Goal: Transaction & Acquisition: Download file/media

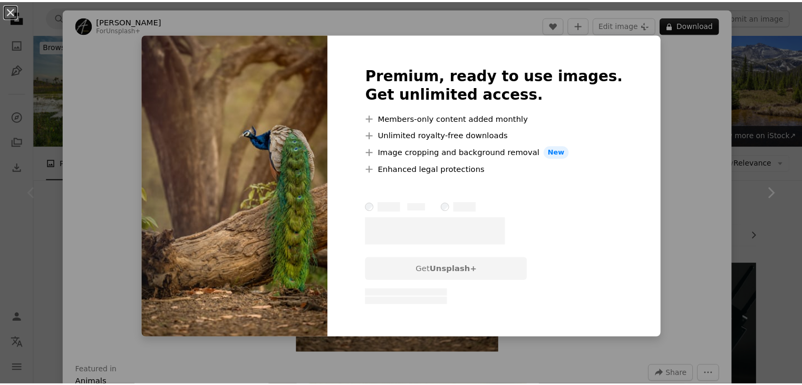
scroll to position [197, 0]
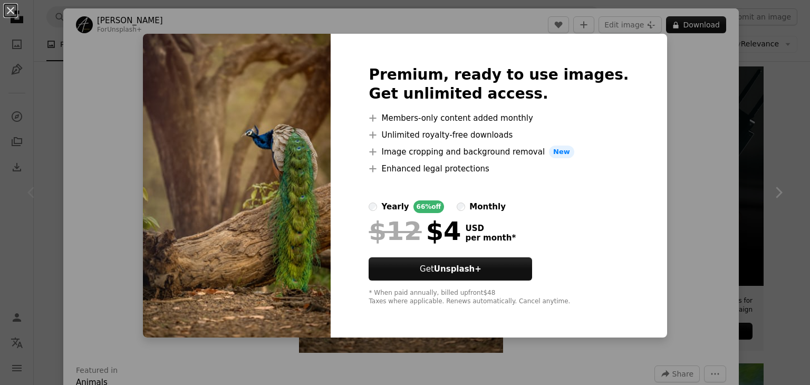
click at [695, 108] on div "An X shape Premium, ready to use images. Get unlimited access. A plus sign Memb…" at bounding box center [405, 192] width 810 height 385
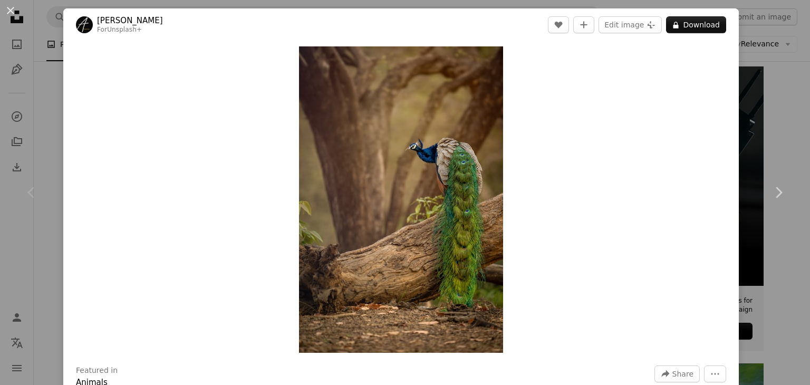
click at [755, 91] on div "An X shape Chevron left Chevron right [PERSON_NAME] For Unsplash+ A heart A plu…" at bounding box center [405, 192] width 810 height 385
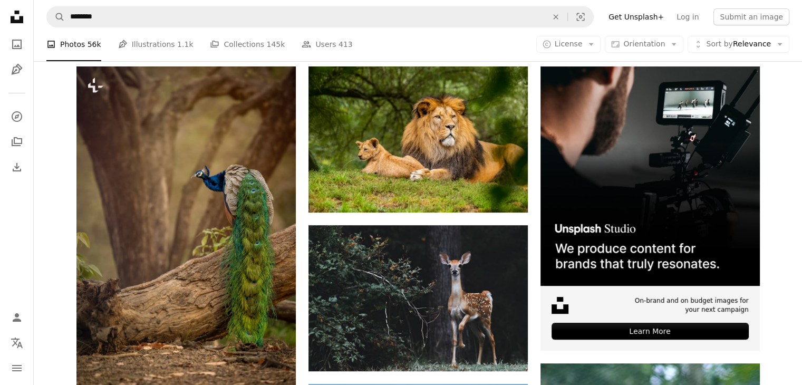
scroll to position [1075, 0]
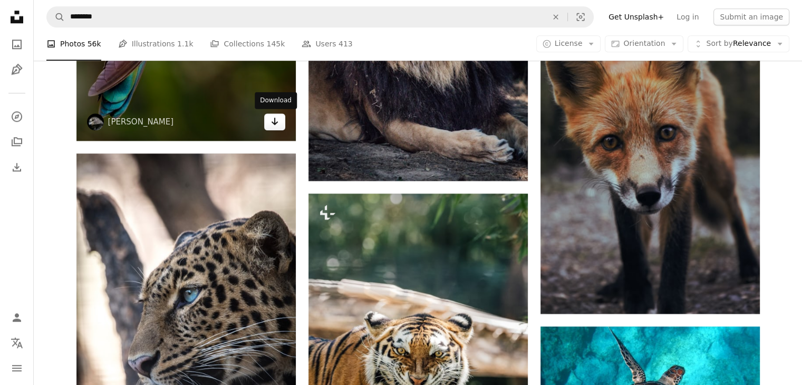
click at [275, 125] on icon "Arrow pointing down" at bounding box center [274, 121] width 8 height 13
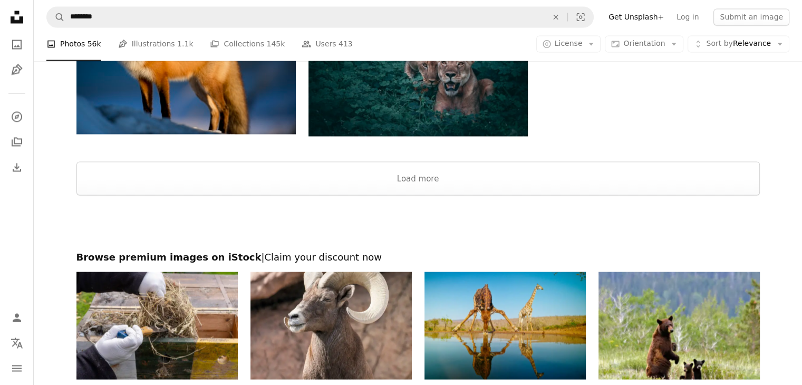
scroll to position [2190, 0]
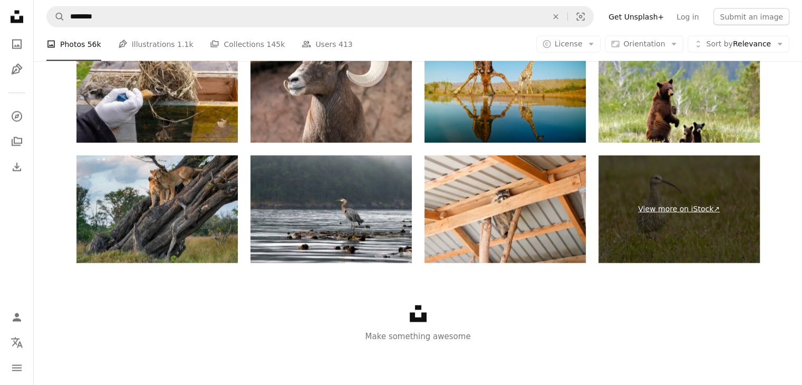
click at [686, 210] on link "View more on iStock ↗" at bounding box center [678, 209] width 161 height 108
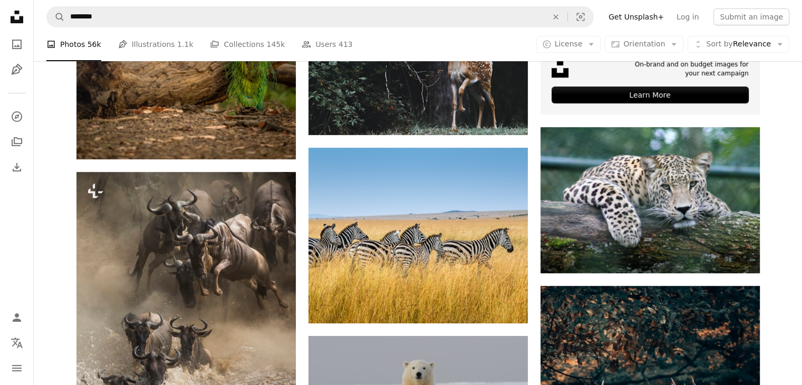
scroll to position [0, 0]
